Goal: Information Seeking & Learning: Find specific fact

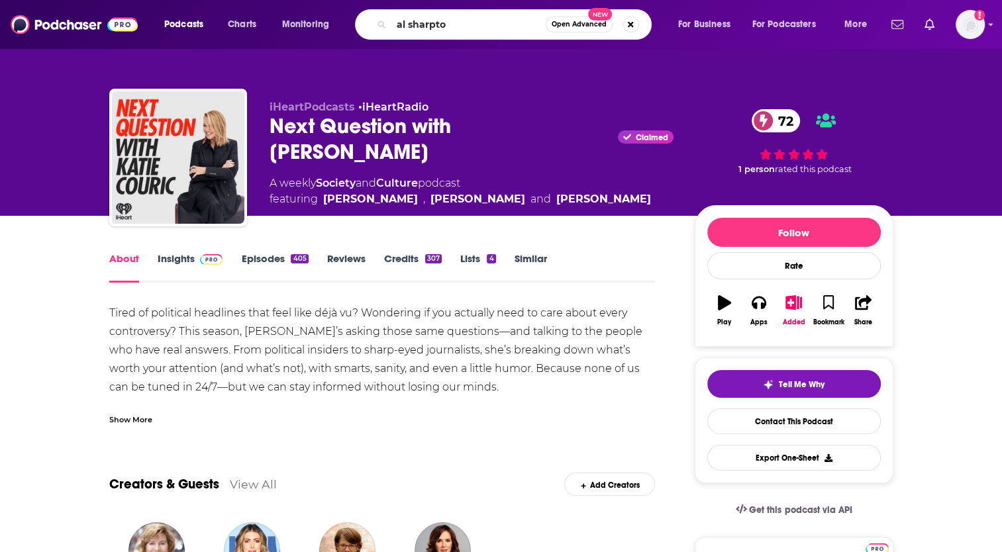
type input "[PERSON_NAME]"
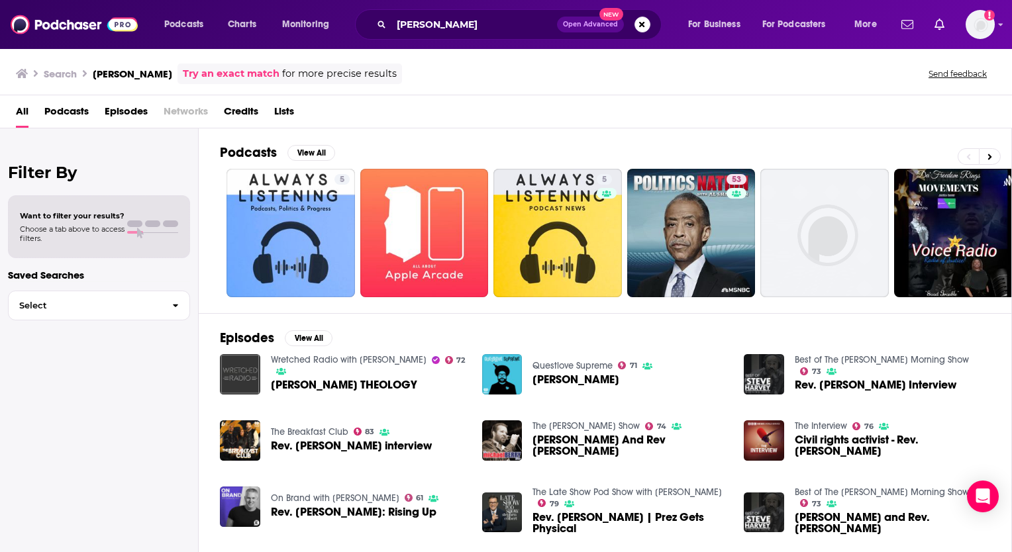
click at [927, 115] on div "All Podcasts Episodes Networks Credits Lists" at bounding box center [509, 114] width 986 height 27
click at [397, 24] on input "[PERSON_NAME]" at bounding box center [474, 24] width 166 height 21
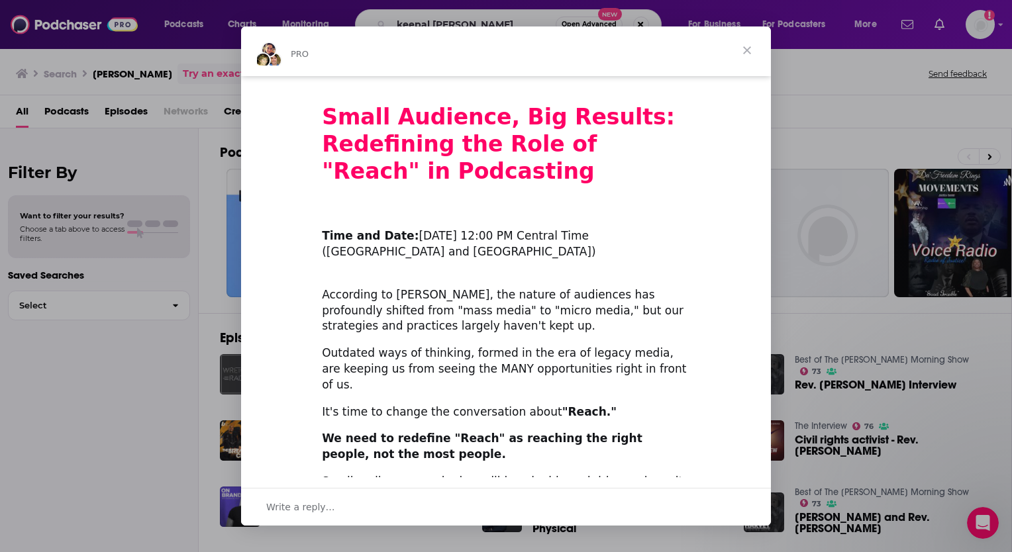
scroll to position [351, 0]
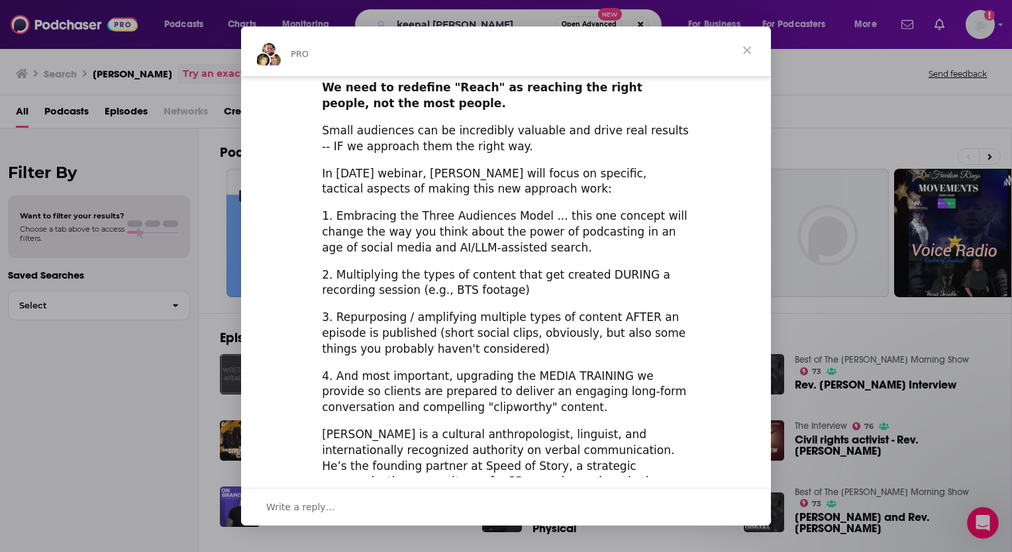
click at [744, 56] on span "Close" at bounding box center [747, 50] width 48 height 48
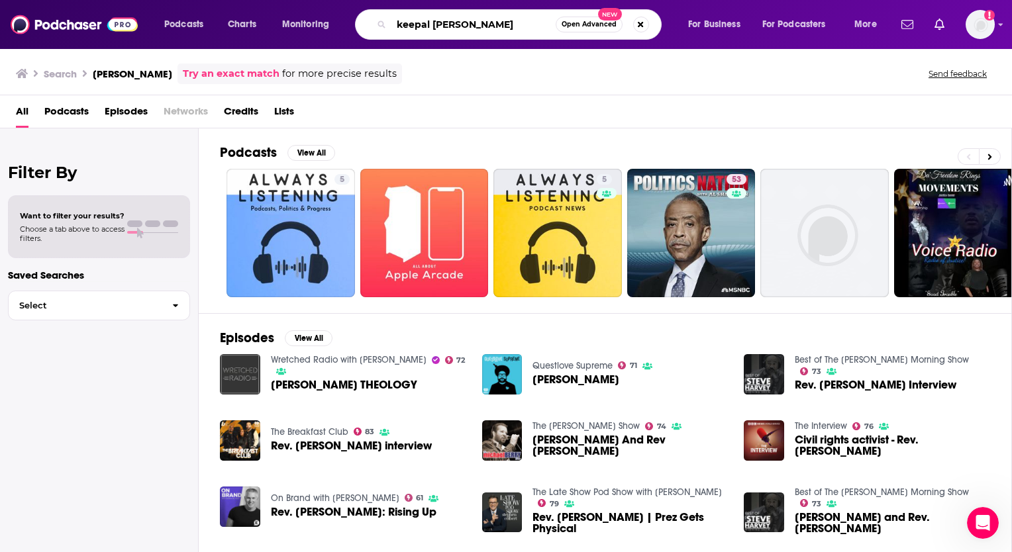
click at [421, 28] on input "keepal [PERSON_NAME]" at bounding box center [473, 24] width 164 height 21
type input "keepin it real w/ [PERSON_NAME] [PERSON_NAME]"
